Goal: Information Seeking & Learning: Learn about a topic

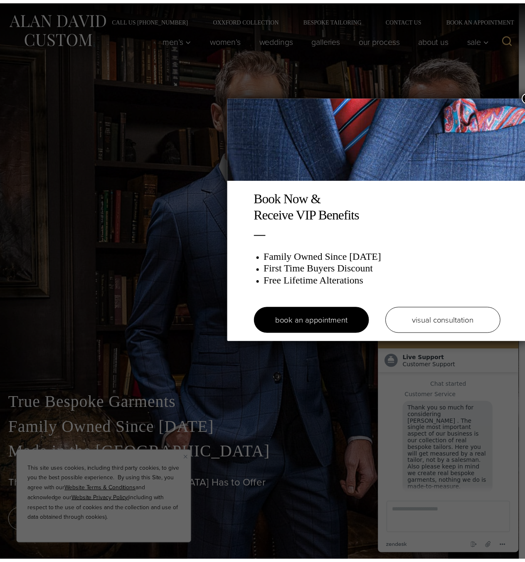
scroll to position [10, 0]
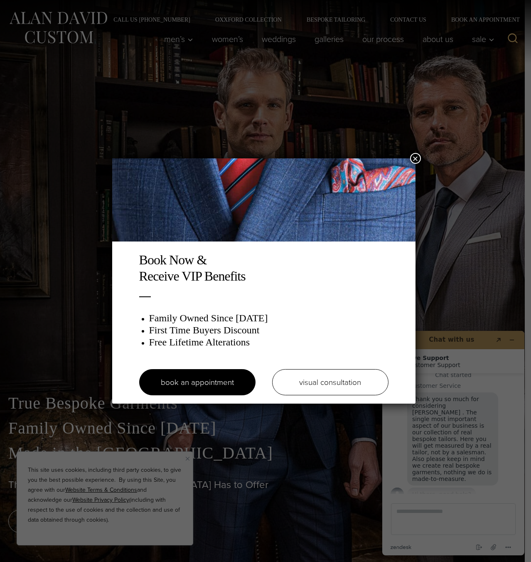
click at [416, 159] on button "×" at bounding box center [415, 158] width 11 height 11
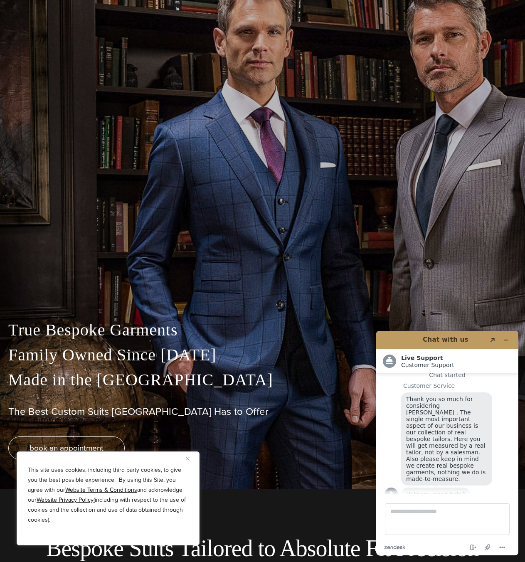
scroll to position [166, 0]
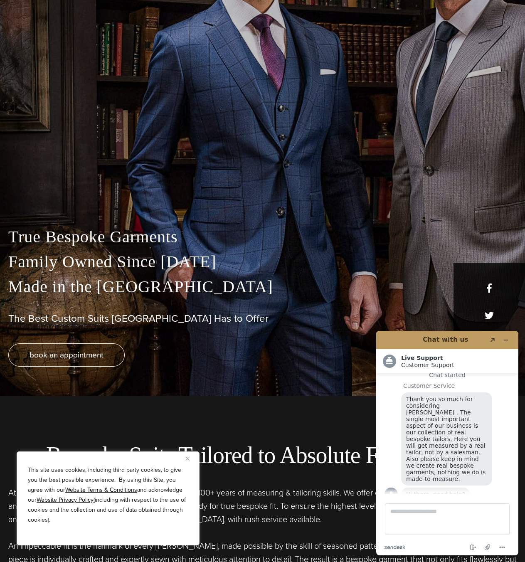
click at [188, 457] on img "Close" at bounding box center [188, 459] width 4 height 4
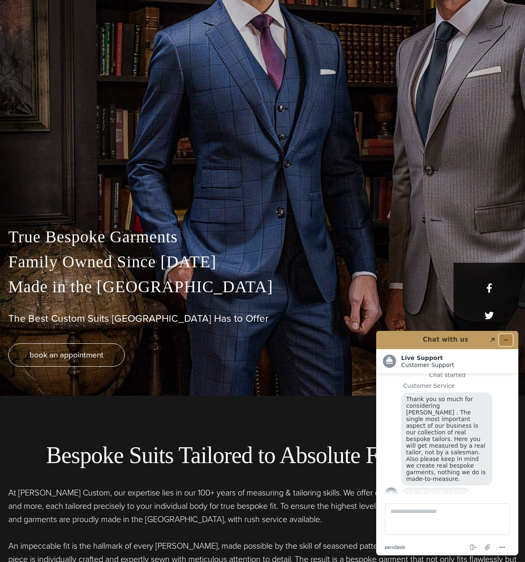
click at [504, 337] on icon "Minimize widget" at bounding box center [506, 340] width 6 height 6
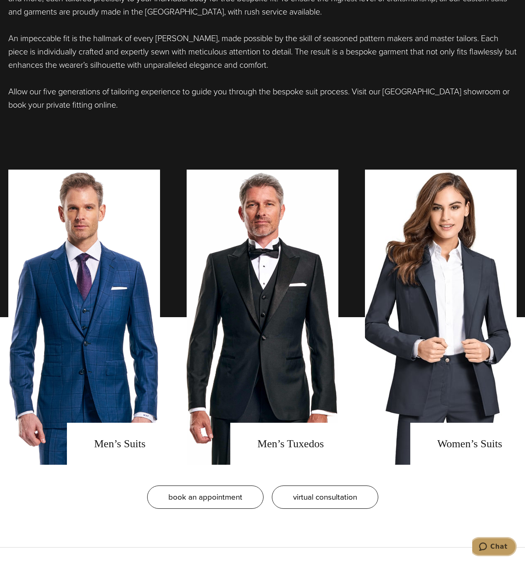
scroll to position [748, 0]
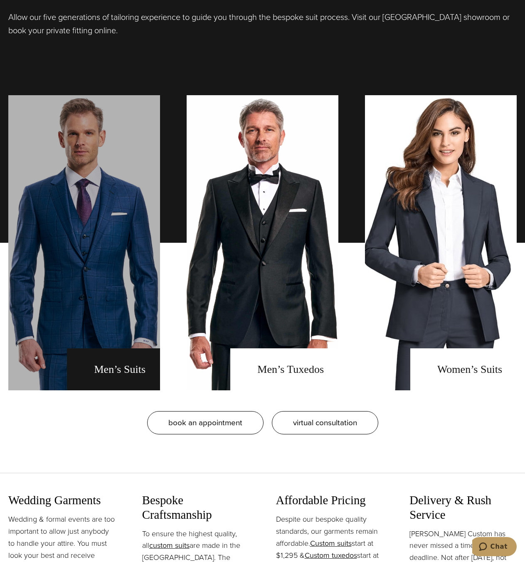
click at [116, 329] on link "men's suits" at bounding box center [84, 242] width 152 height 295
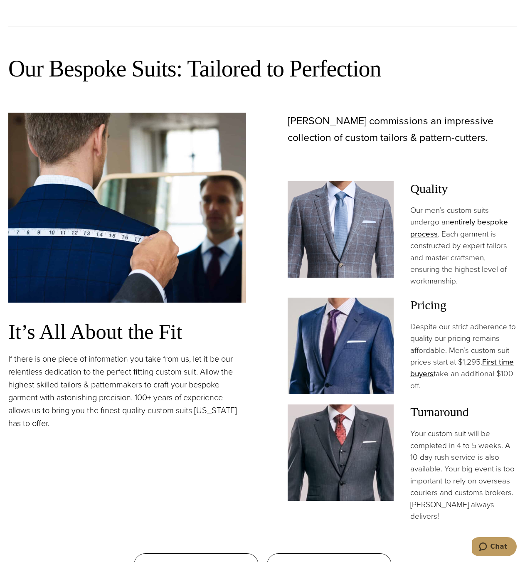
scroll to position [706, 0]
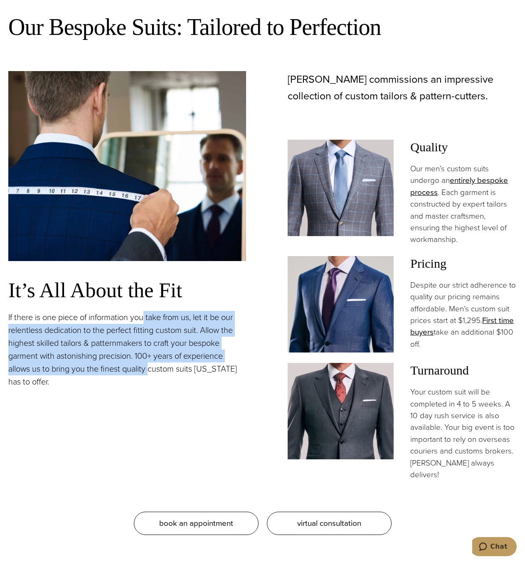
drag, startPoint x: 145, startPoint y: 324, endPoint x: 148, endPoint y: 363, distance: 38.8
click at [148, 364] on p "If there is one piece of information you take from us, let it be our relentless…" at bounding box center [127, 349] width 238 height 77
click at [149, 363] on p "If there is one piece of information you take from us, let it be our relentless…" at bounding box center [127, 349] width 238 height 77
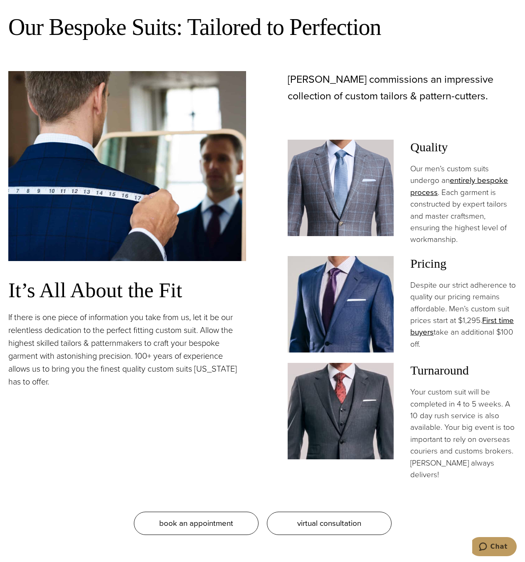
click at [235, 290] on h3 "It’s All About the Fit" at bounding box center [127, 290] width 238 height 25
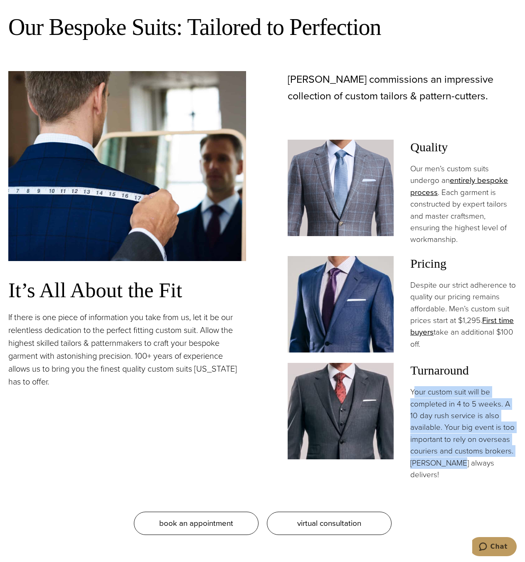
drag, startPoint x: 426, startPoint y: 406, endPoint x: 454, endPoint y: 459, distance: 60.4
click at [454, 459] on p "Your custom suit will be completed in 4 to 5 weeks. A 10 day rush service is al…" at bounding box center [463, 433] width 106 height 94
drag, startPoint x: 448, startPoint y: 464, endPoint x: 455, endPoint y: 404, distance: 60.2
click at [455, 404] on p "Your custom suit will be completed in 4 to 5 weeks. A 10 day rush service is al…" at bounding box center [463, 433] width 106 height 94
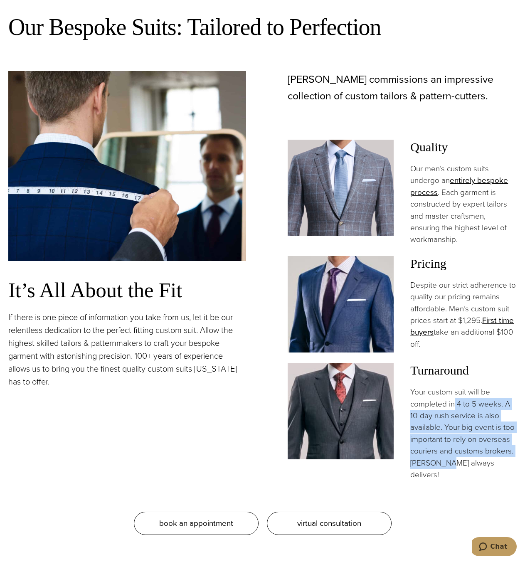
click at [455, 404] on p "Your custom suit will be completed in 4 to 5 weeks. A 10 day rush service is al…" at bounding box center [463, 433] width 106 height 94
drag, startPoint x: 460, startPoint y: 414, endPoint x: 455, endPoint y: 459, distance: 45.1
click at [455, 459] on p "Your custom suit will be completed in 4 to 5 weeks. A 10 day rush service is al…" at bounding box center [463, 433] width 106 height 94
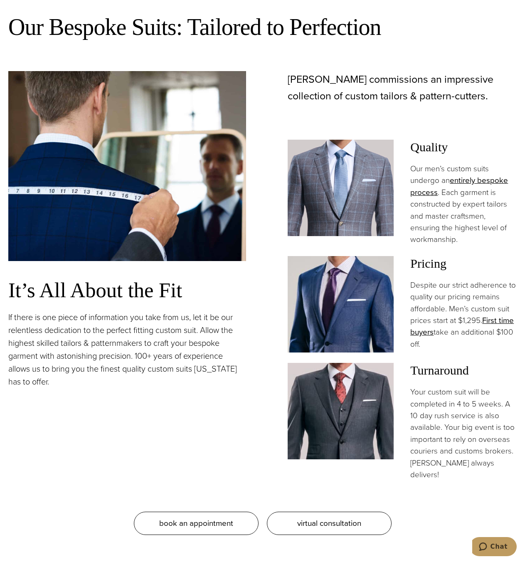
click at [455, 459] on p "Your custom suit will be completed in 4 to 5 weeks. A 10 day rush service is al…" at bounding box center [463, 433] width 106 height 94
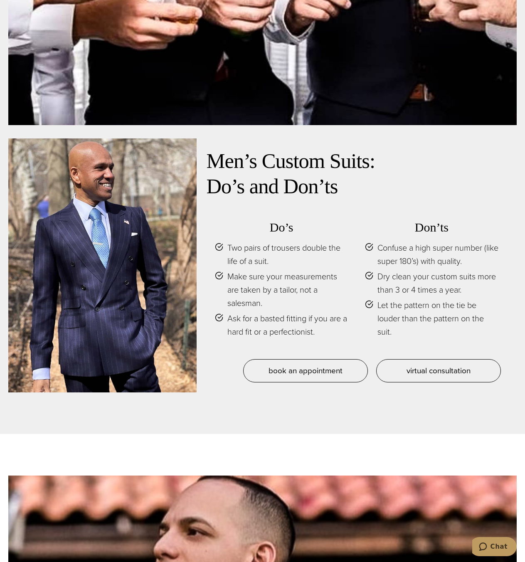
scroll to position [3864, 0]
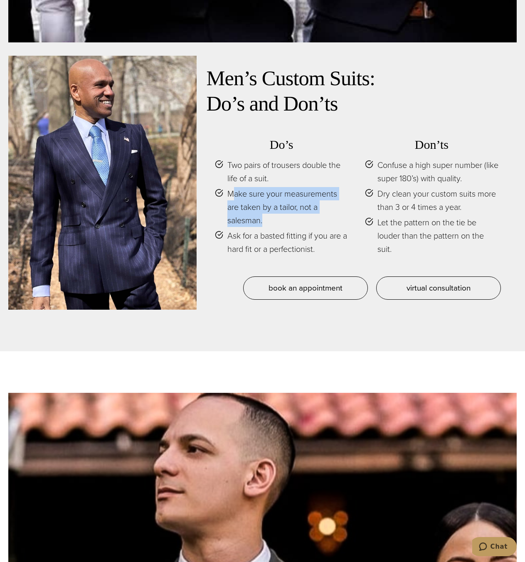
drag, startPoint x: 231, startPoint y: 179, endPoint x: 268, endPoint y: 204, distance: 44.7
click at [268, 204] on span "Make sure your measurements are taken by a tailor, not a salesman." at bounding box center [287, 207] width 121 height 40
click at [273, 210] on span "Make sure your measurements are taken by a tailor, not a salesman." at bounding box center [287, 207] width 121 height 40
click at [245, 204] on span "Make sure your measurements are taken by a tailor, not a salesman." at bounding box center [287, 207] width 121 height 40
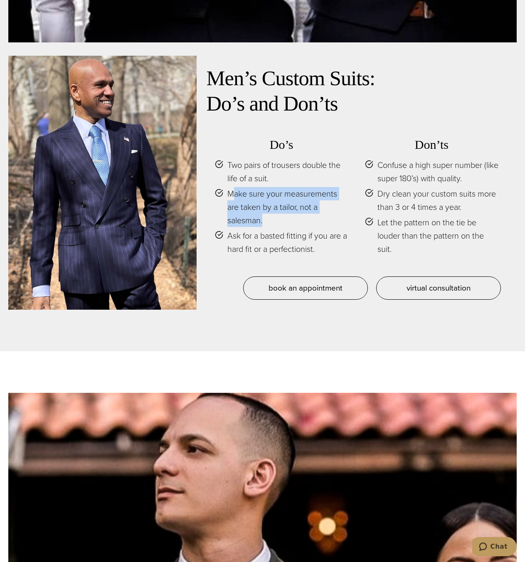
click at [248, 187] on span "Make sure your measurements are taken by a tailor, not a salesman." at bounding box center [287, 207] width 121 height 40
drag, startPoint x: 260, startPoint y: 181, endPoint x: 259, endPoint y: 238, distance: 57.8
click at [259, 238] on ul "Two pairs of trousers double the life of a suit. Make sure your measurements ar…" at bounding box center [281, 206] width 133 height 97
click at [260, 238] on span "Ask for a basted fitting if you are a hard fit or a perfectionist." at bounding box center [287, 242] width 121 height 27
click at [277, 230] on span "Ask for a basted fitting if you are a hard fit or a perfectionist." at bounding box center [287, 242] width 121 height 27
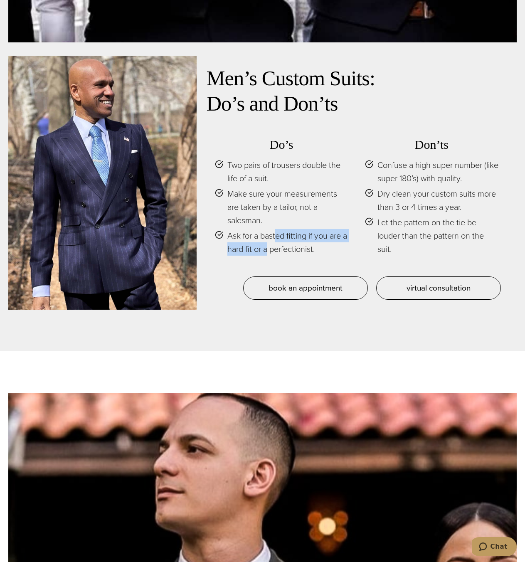
drag, startPoint x: 274, startPoint y: 235, endPoint x: 278, endPoint y: 220, distance: 15.3
click at [278, 229] on span "Ask for a basted fitting if you are a hard fit or a perfectionist." at bounding box center [287, 242] width 121 height 27
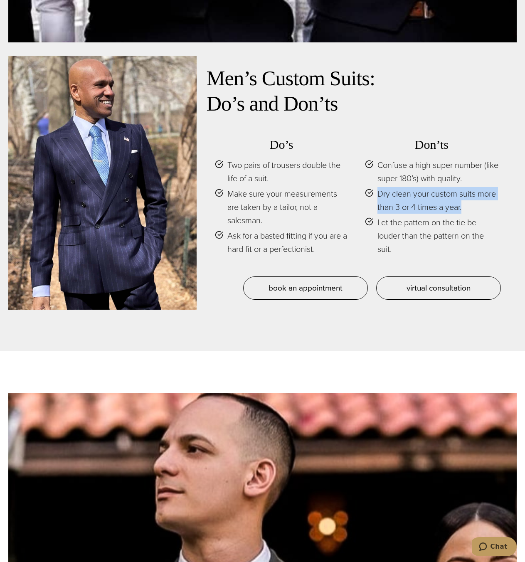
drag, startPoint x: 380, startPoint y: 182, endPoint x: 469, endPoint y: 196, distance: 90.4
click at [469, 196] on span "Dry clean your custom suits more than 3 or 4 times a year." at bounding box center [437, 200] width 121 height 27
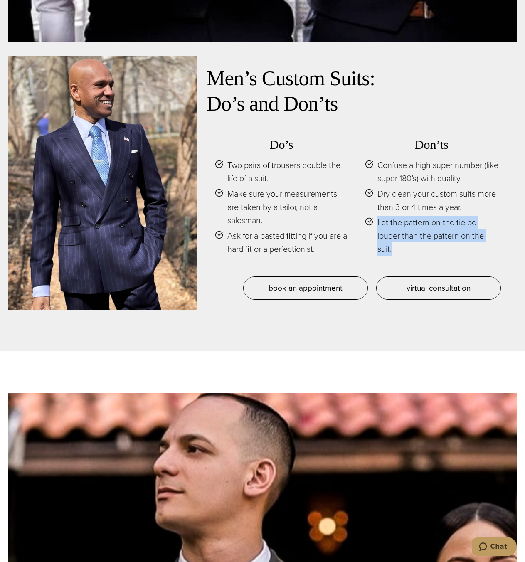
drag, startPoint x: 472, startPoint y: 197, endPoint x: 476, endPoint y: 230, distance: 33.4
click at [476, 230] on ul "Confuse a high super number (like super 180’s) with quality. Dry clean your cus…" at bounding box center [431, 206] width 133 height 97
click at [476, 230] on span "Let the pattern on the tie be louder than the pattern on the suit." at bounding box center [437, 236] width 121 height 40
drag, startPoint x: 429, startPoint y: 229, endPoint x: 430, endPoint y: 173, distance: 56.1
click at [430, 173] on ul "Confuse a high super number (like super 180’s) with quality. Dry clean your cus…" at bounding box center [431, 206] width 133 height 97
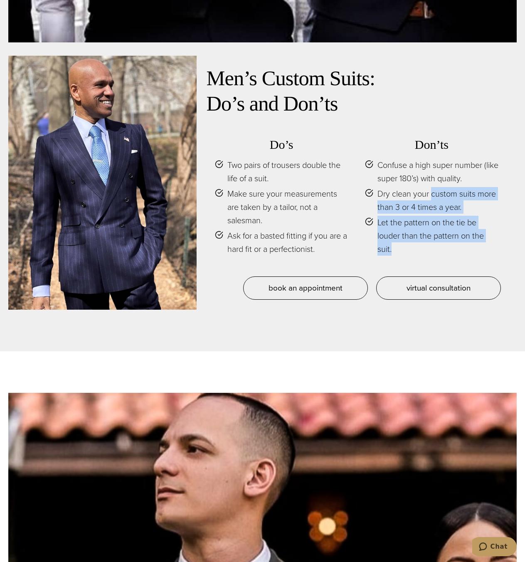
click at [430, 173] on ul "Confuse a high super number (like super 180’s) with quality. Dry clean your cus…" at bounding box center [431, 206] width 133 height 97
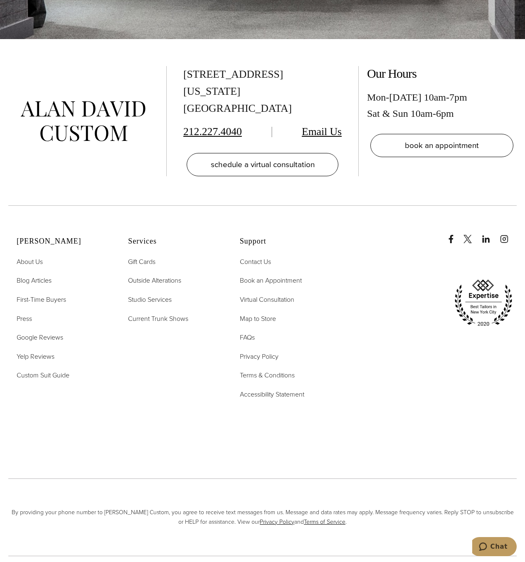
scroll to position [5567, 0]
